Goal: Task Accomplishment & Management: Use online tool/utility

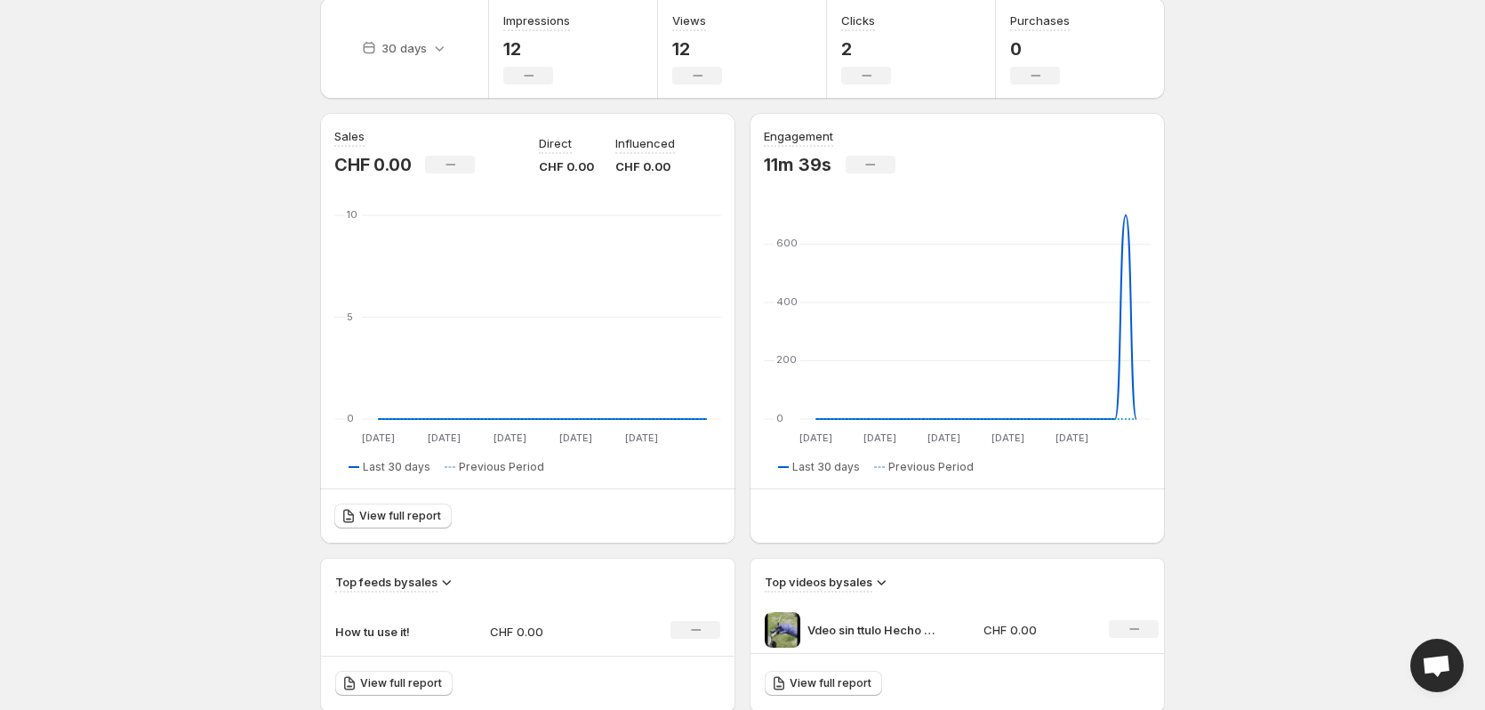
scroll to position [445, 0]
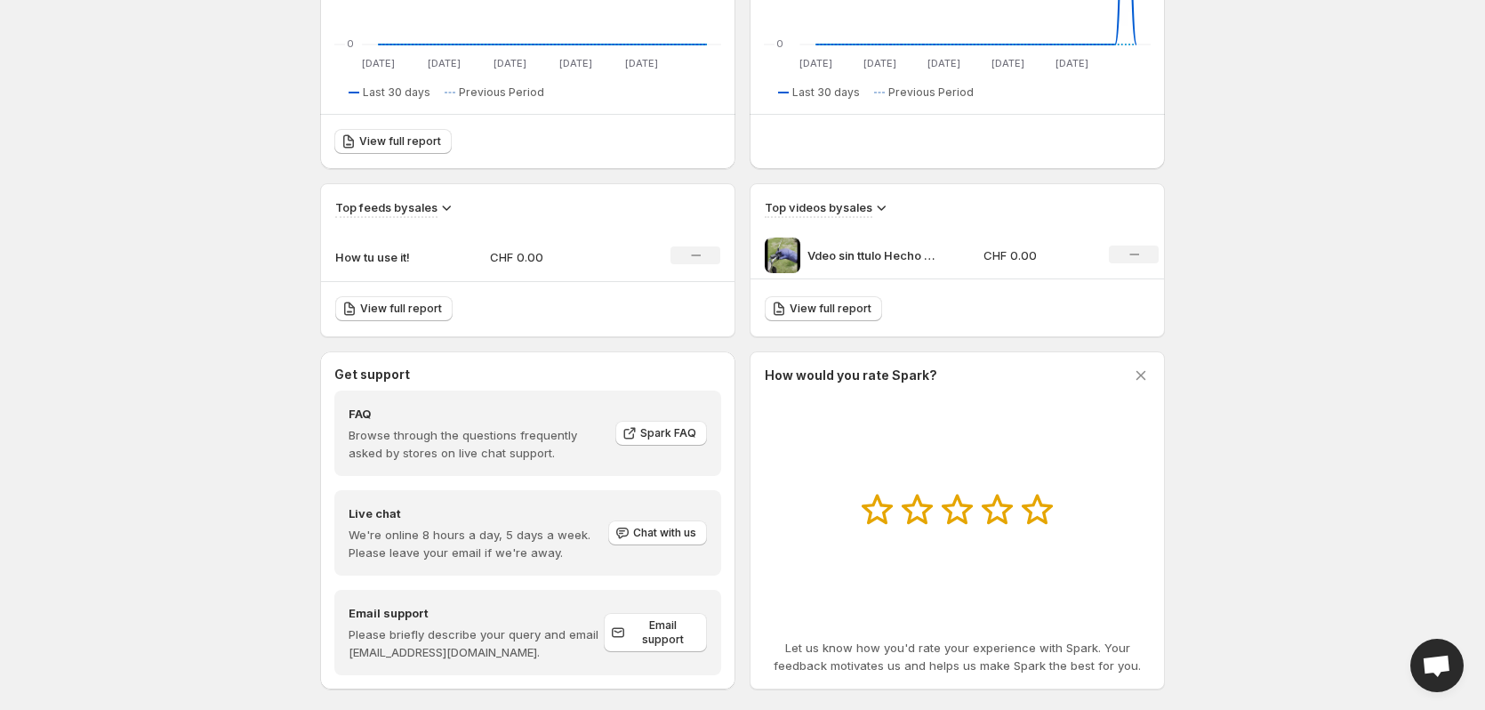
click at [883, 251] on p "Vdeo sin ttulo Hecho con [PERSON_NAME]" at bounding box center [873, 255] width 133 height 18
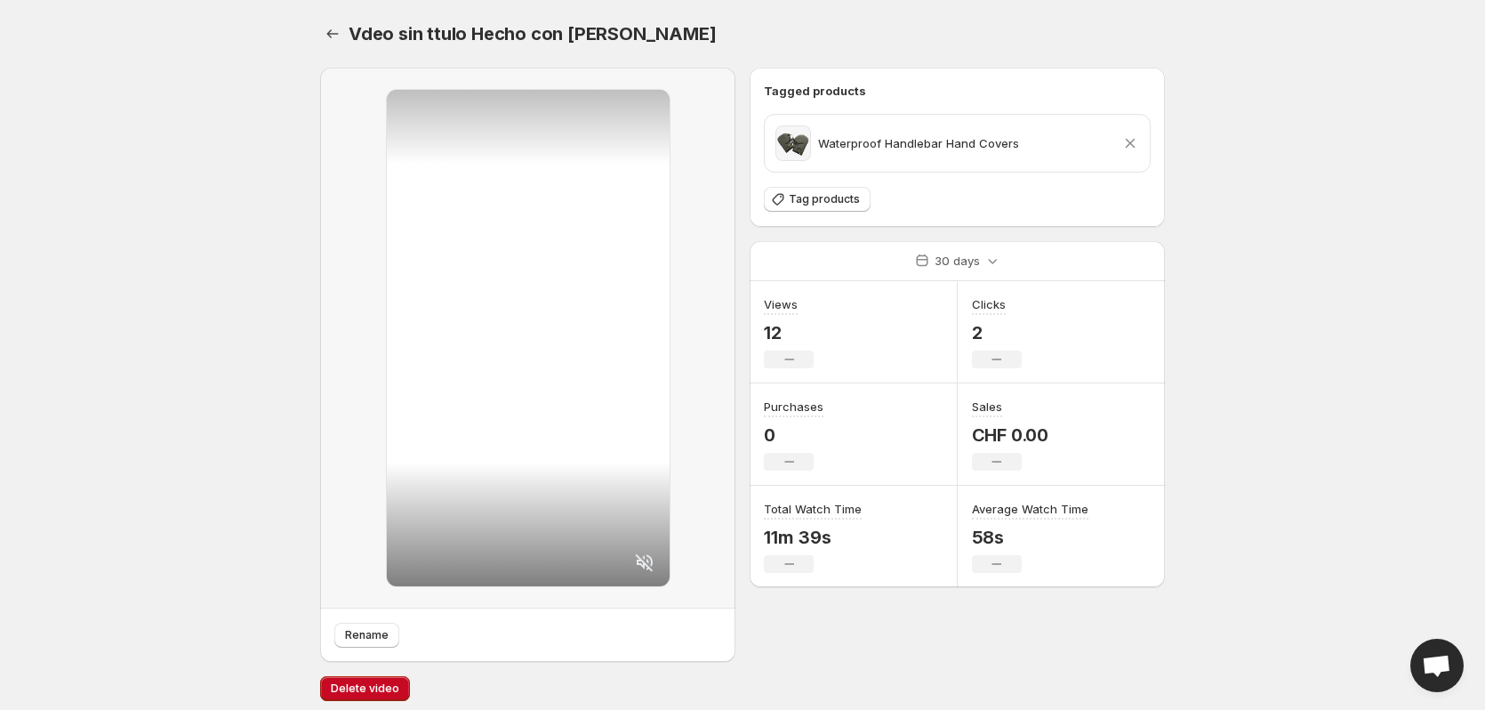
scroll to position [9, 0]
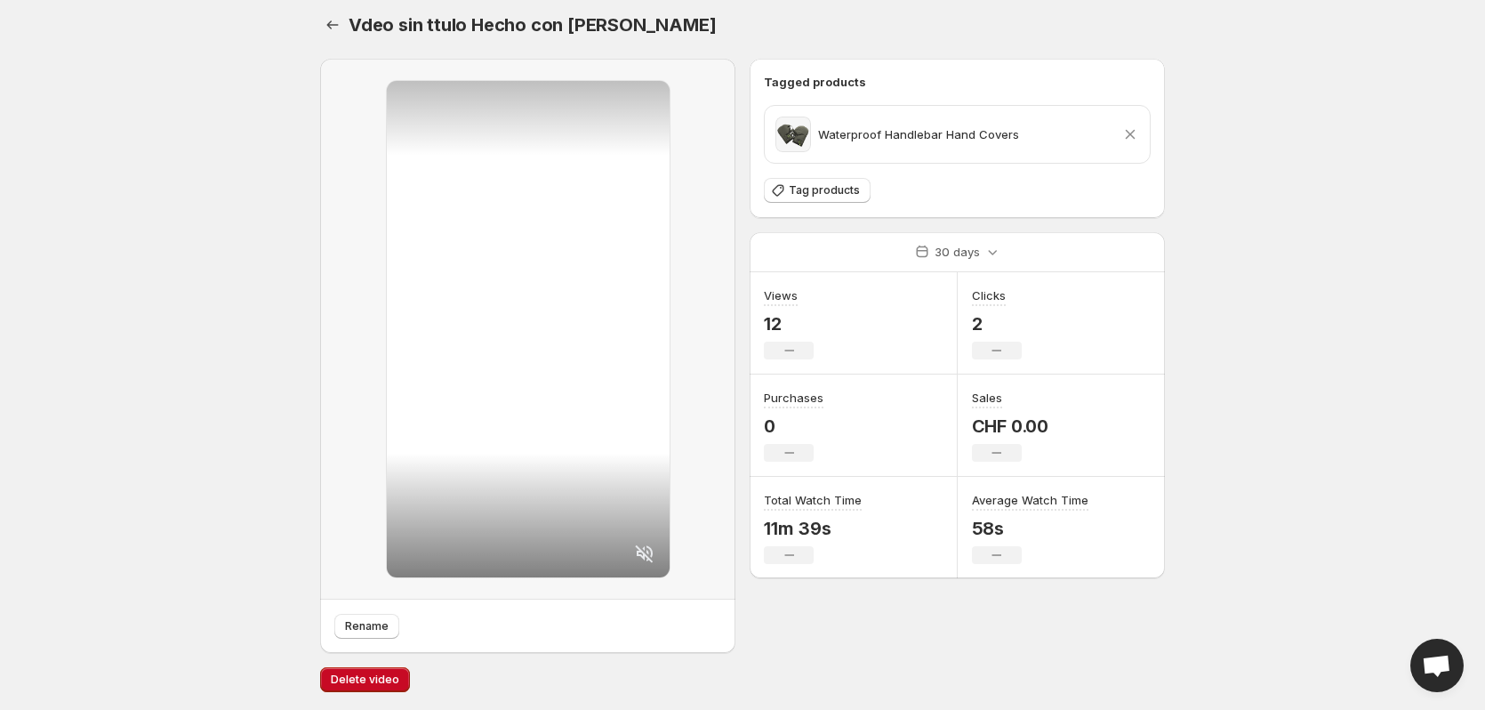
click at [854, 130] on p "Waterproof Handlebar Hand Covers" at bounding box center [918, 134] width 201 height 18
click at [992, 130] on p "Waterproof Handlebar Hand Covers" at bounding box center [918, 134] width 201 height 18
click at [783, 200] on button "Tag products" at bounding box center [817, 190] width 107 height 25
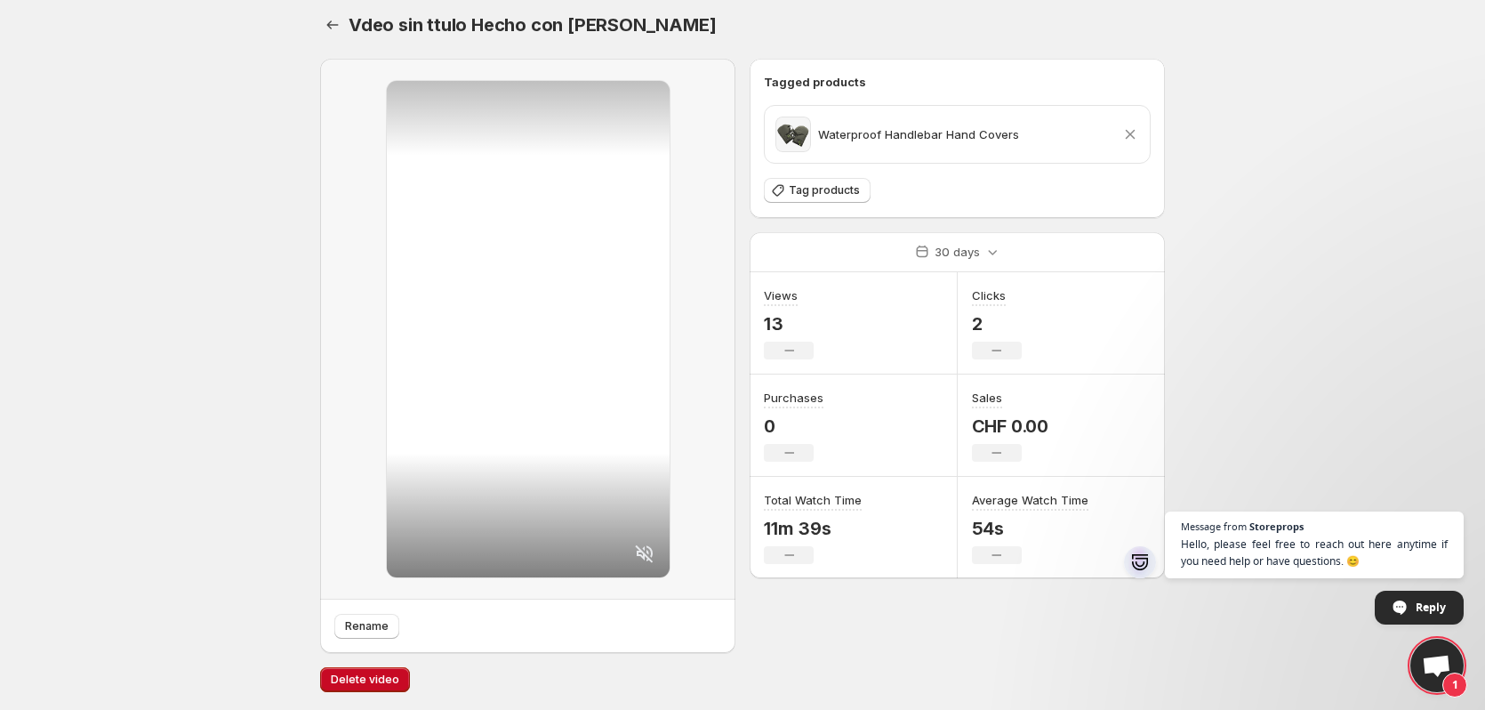
click at [1449, 491] on span "Open chat" at bounding box center [1453, 495] width 22 height 22
